Goal: Check status

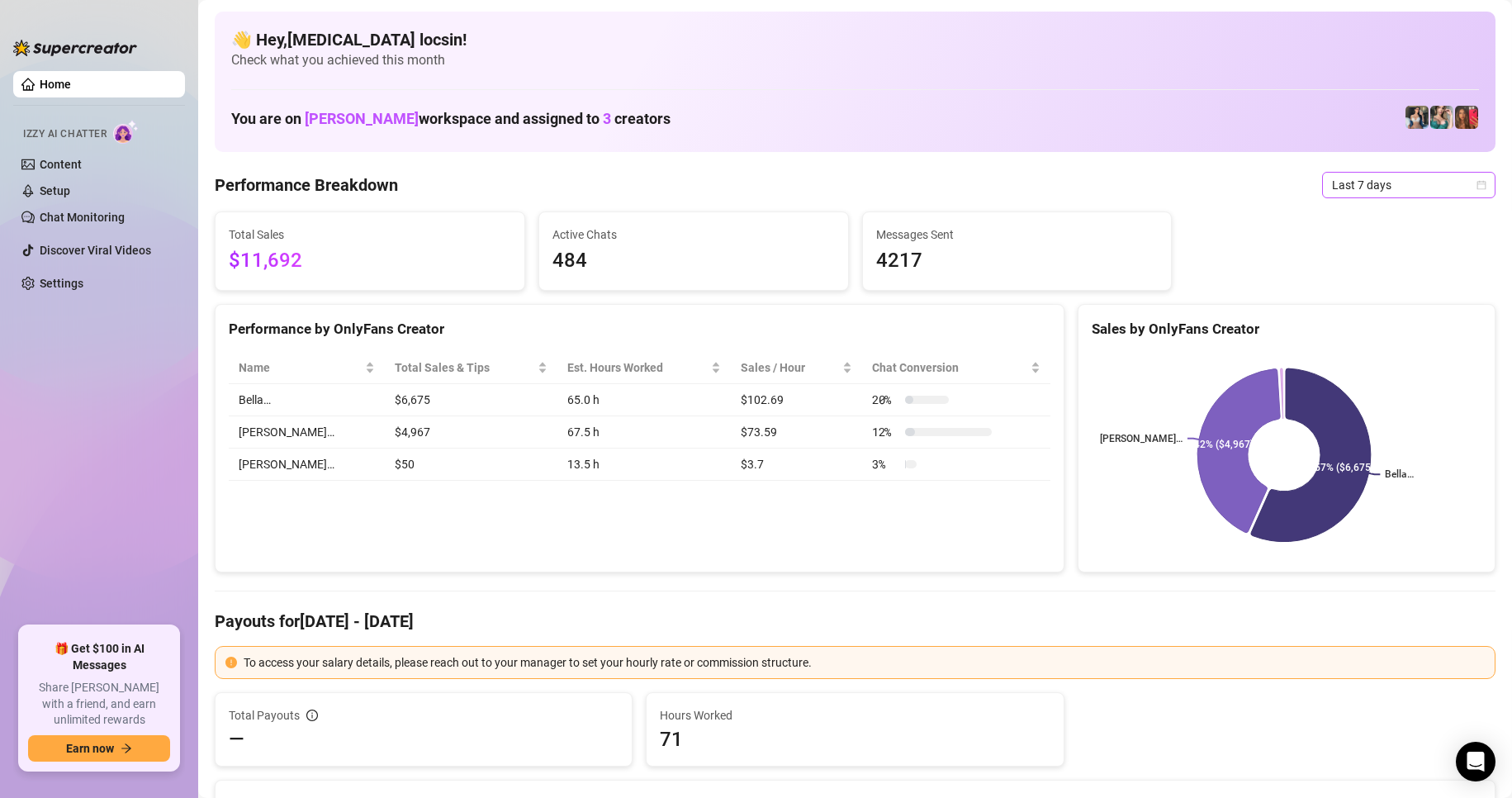
click at [1408, 188] on span "Last 7 days" at bounding box center [1409, 185] width 153 height 25
click at [1388, 312] on div "Custom date" at bounding box center [1394, 323] width 167 height 26
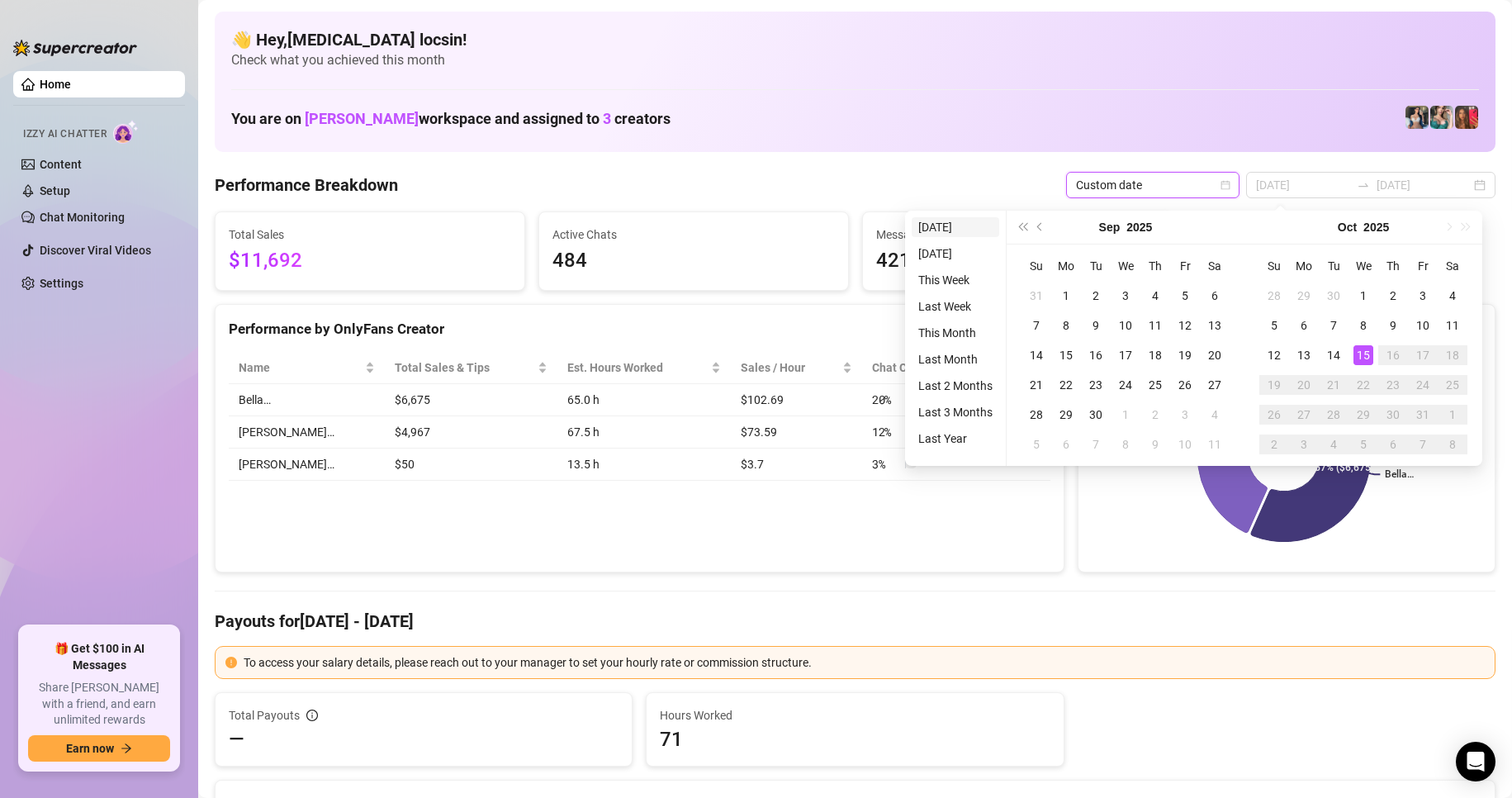
type input "[DATE]"
click at [968, 232] on li "[DATE]" at bounding box center [955, 226] width 88 height 20
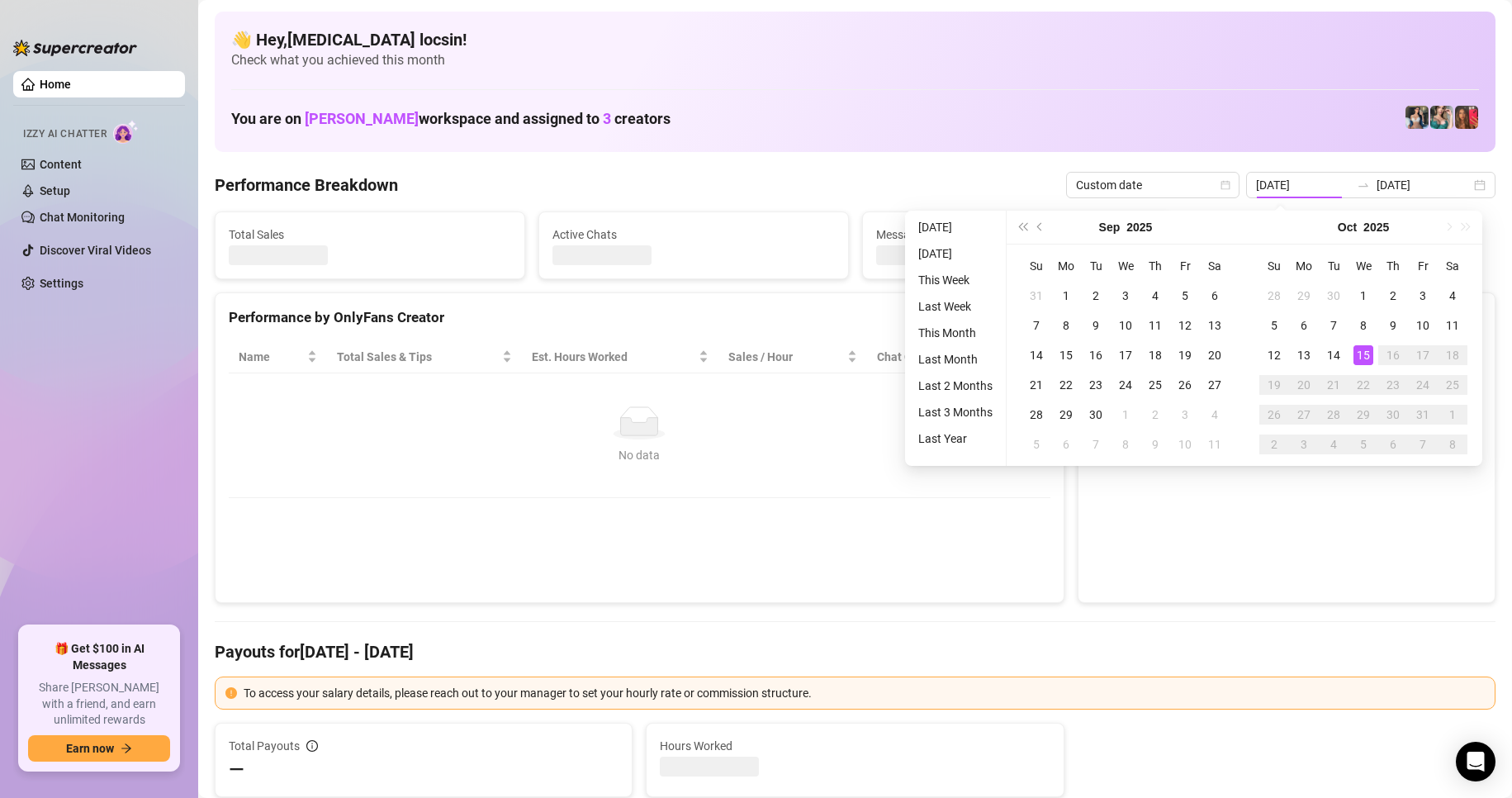
type input "[DATE]"
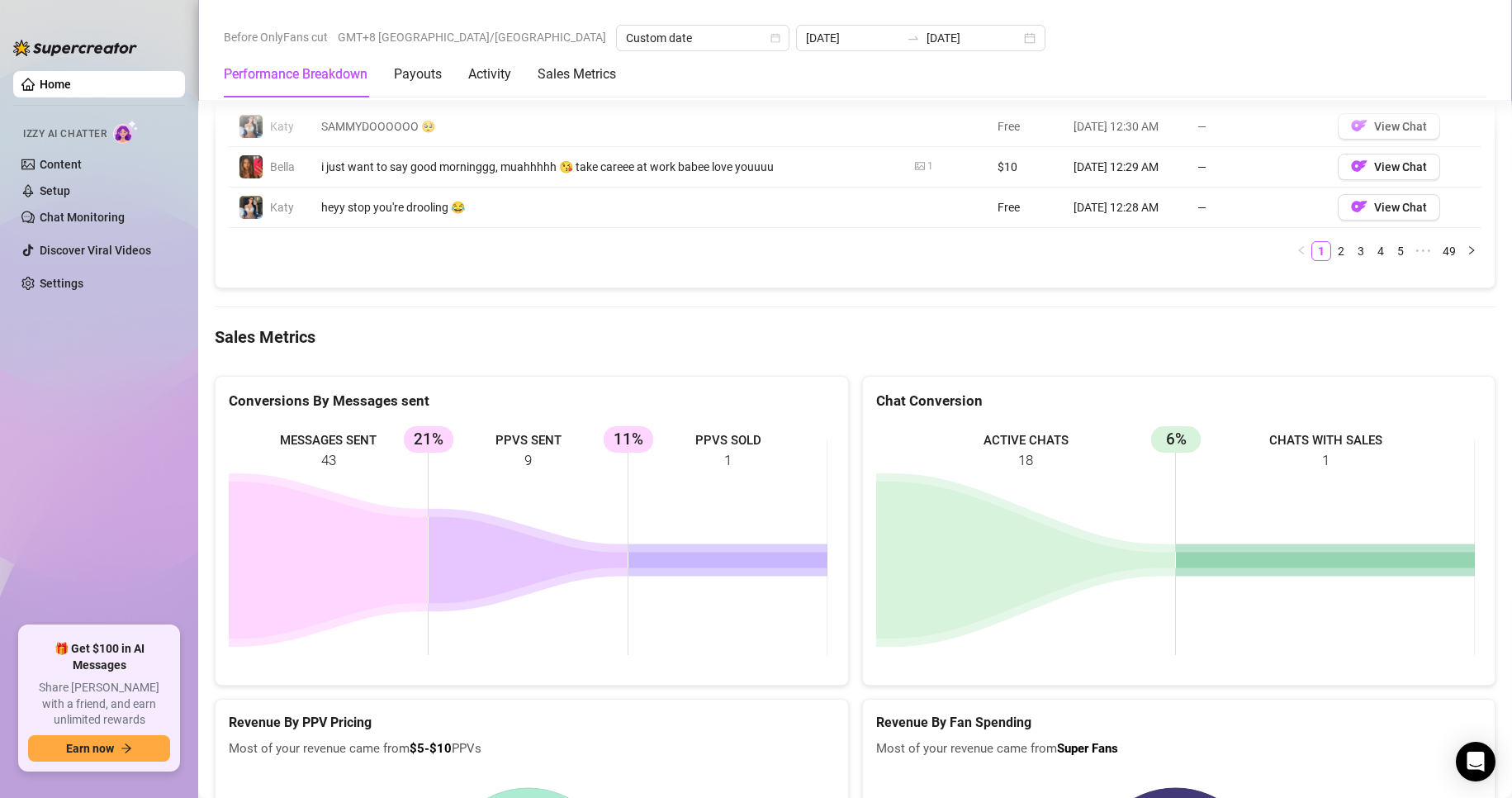
scroll to position [1928, 0]
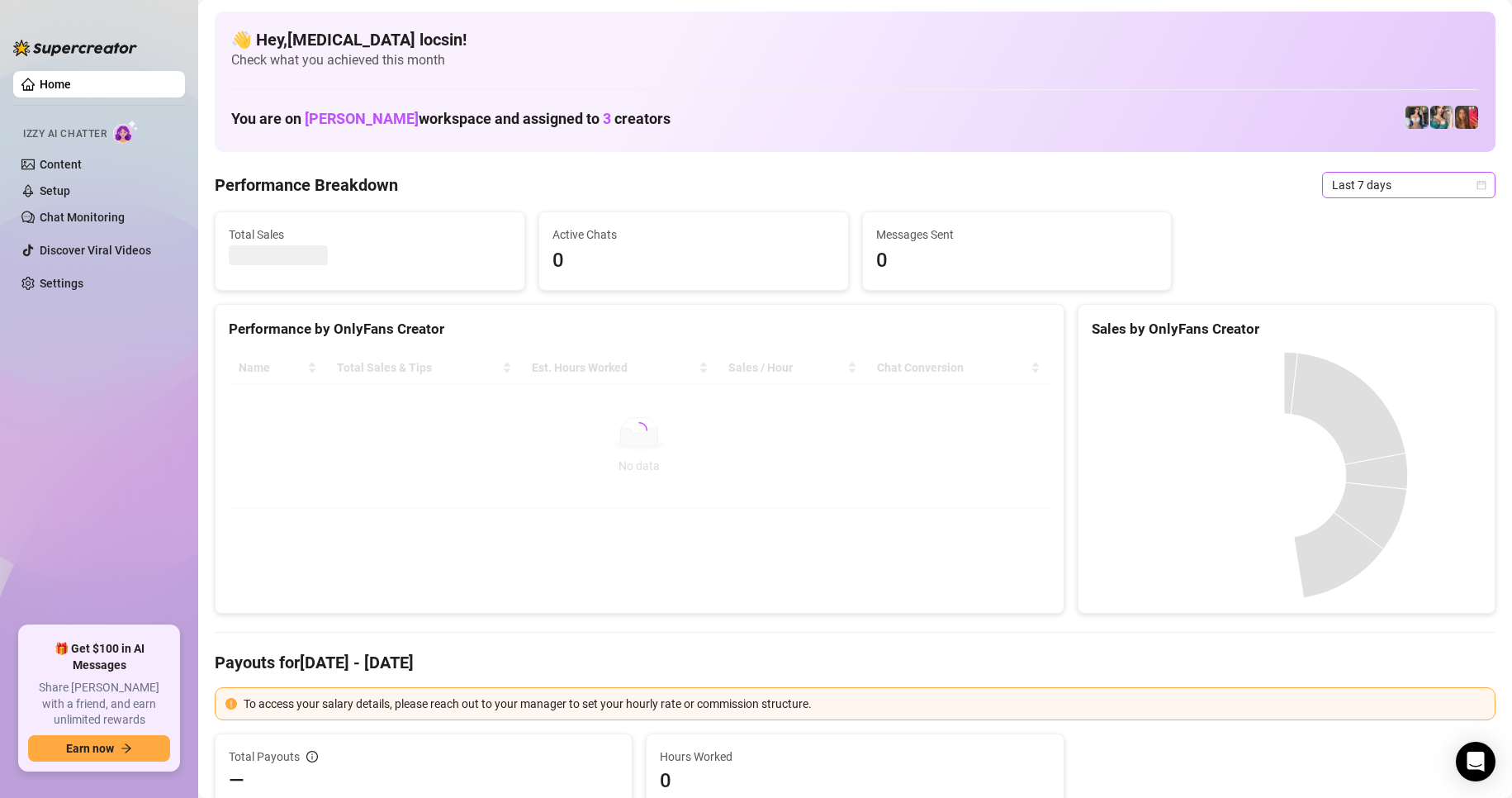
click at [1351, 183] on span "Last 7 days" at bounding box center [1409, 185] width 153 height 25
click at [1365, 321] on div "Custom date" at bounding box center [1394, 324] width 147 height 18
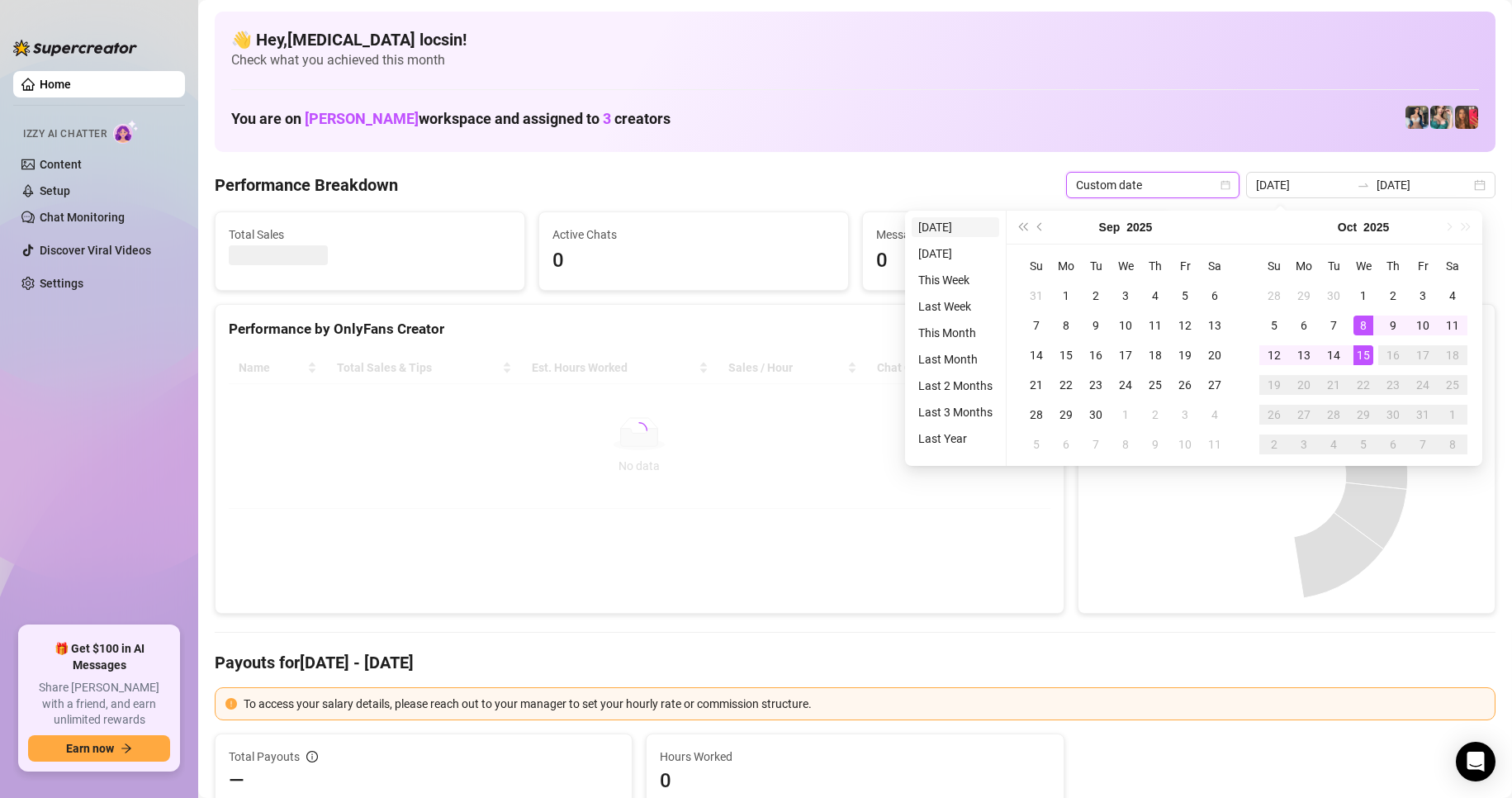
click at [942, 222] on li "[DATE]" at bounding box center [955, 226] width 88 height 20
type input "[DATE]"
